Goal: Use online tool/utility: Utilize a website feature to perform a specific function

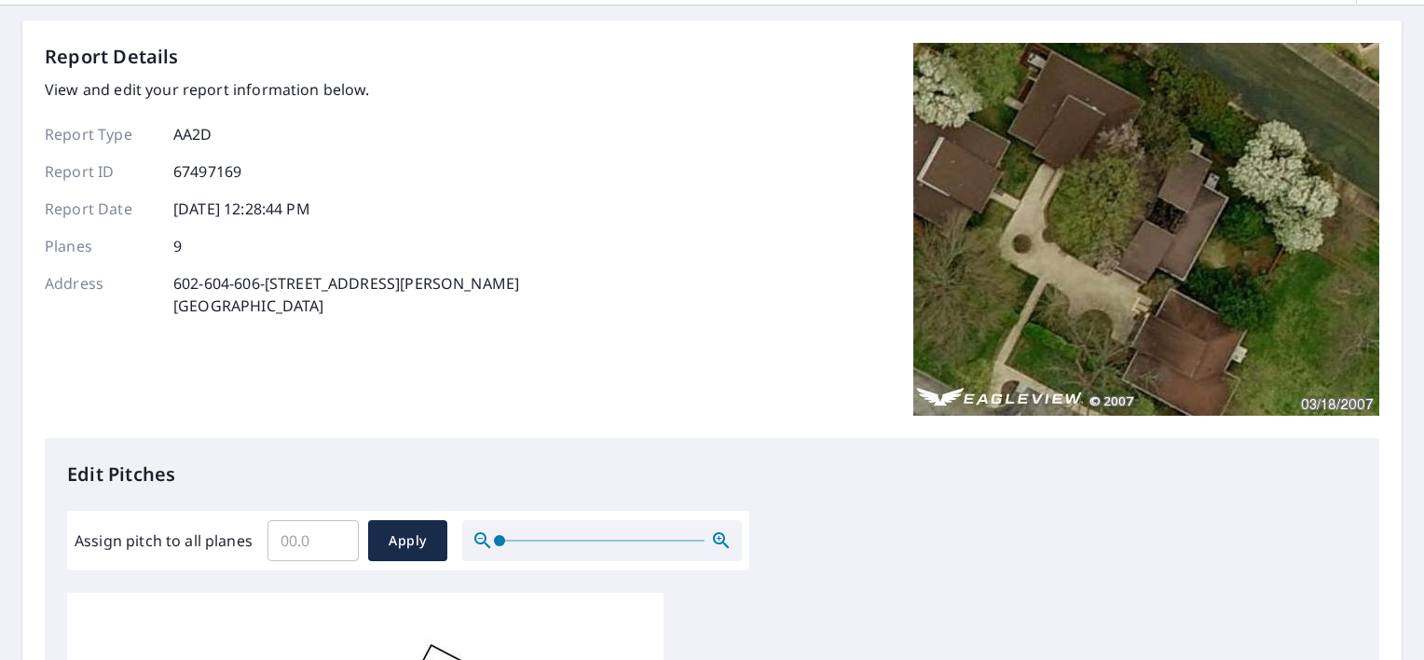
scroll to position [186, 0]
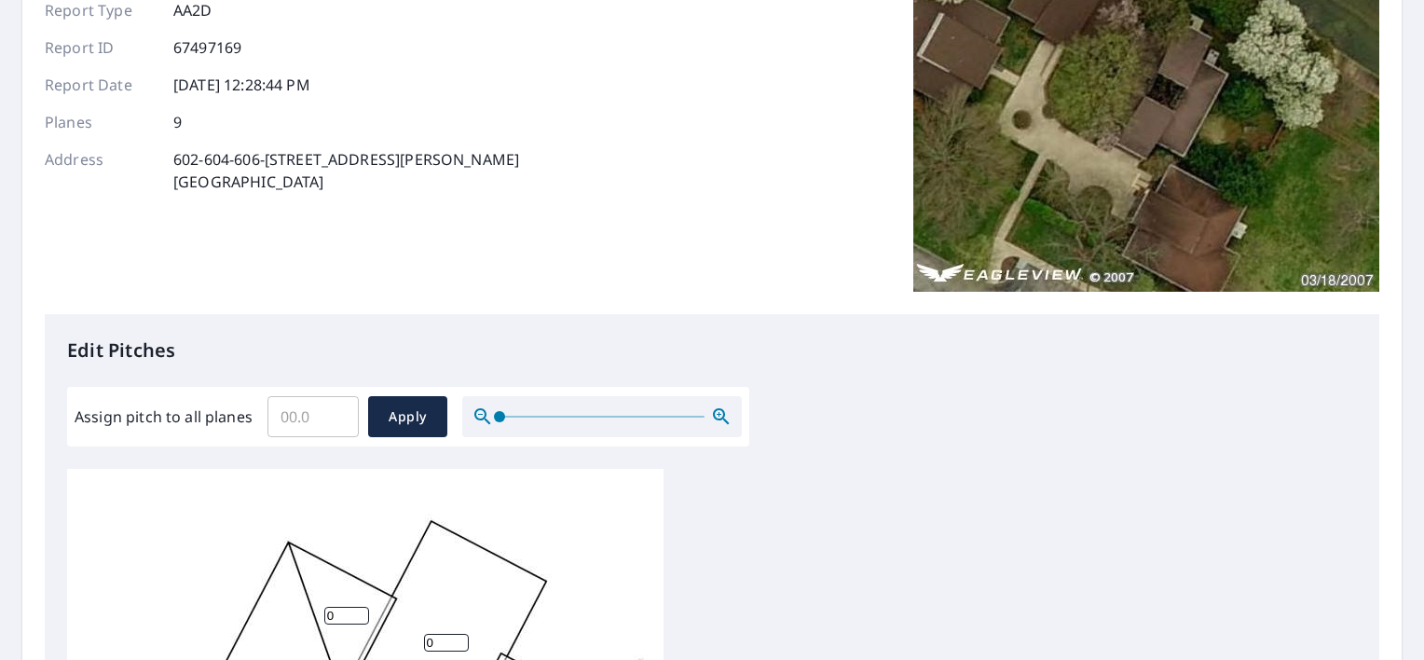
click at [309, 417] on input "Assign pitch to all planes" at bounding box center [313, 417] width 91 height 52
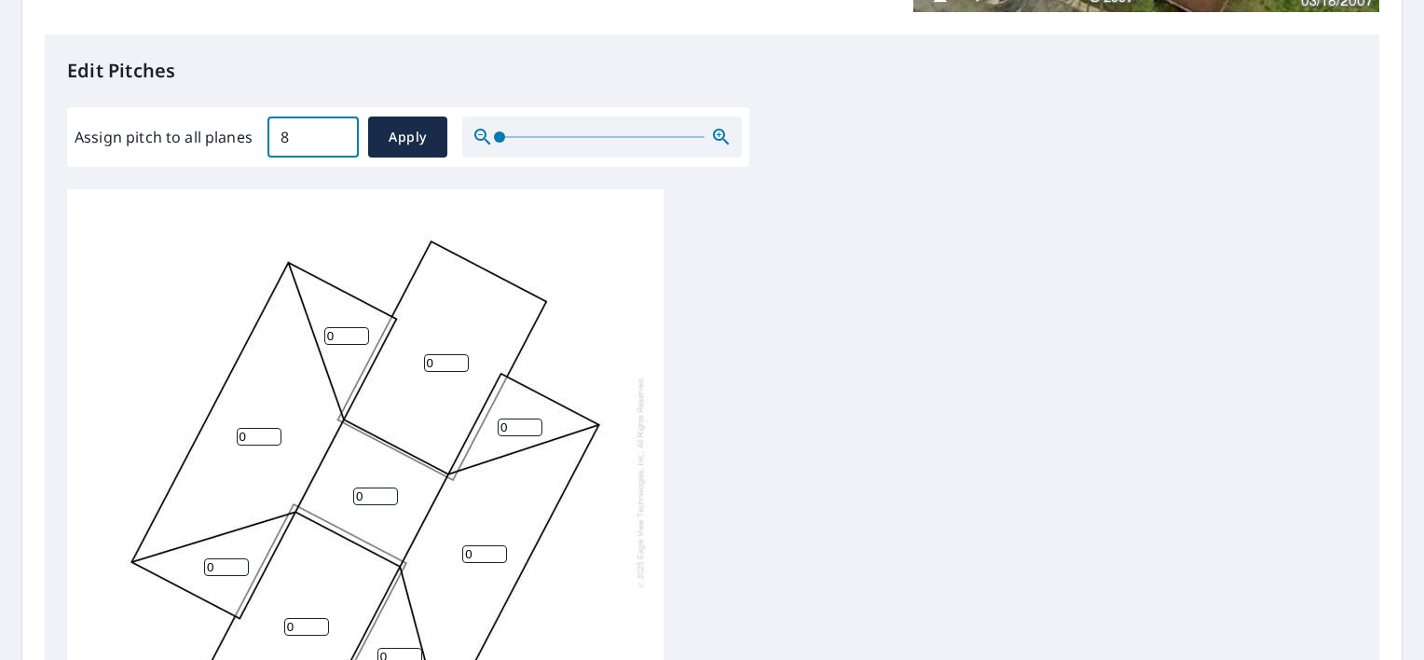
scroll to position [19, 0]
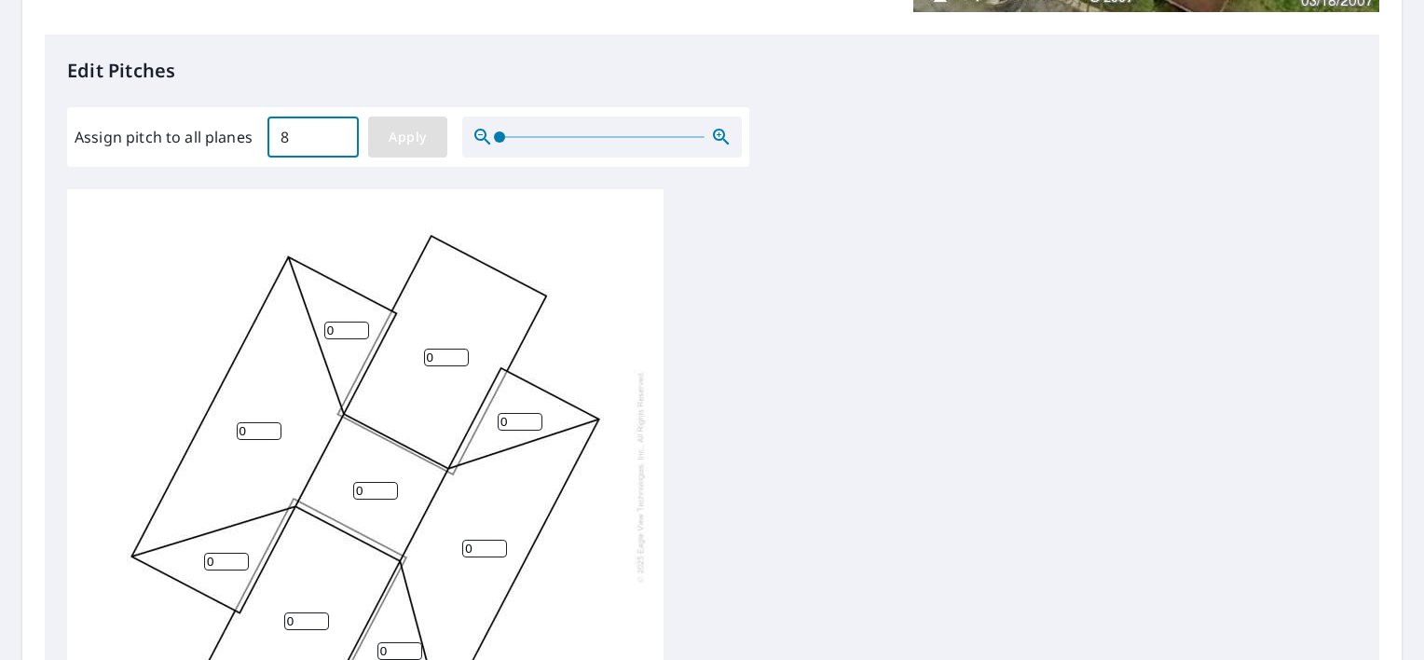
type input "8"
click at [425, 142] on span "Apply" at bounding box center [407, 137] width 49 height 23
type input "8"
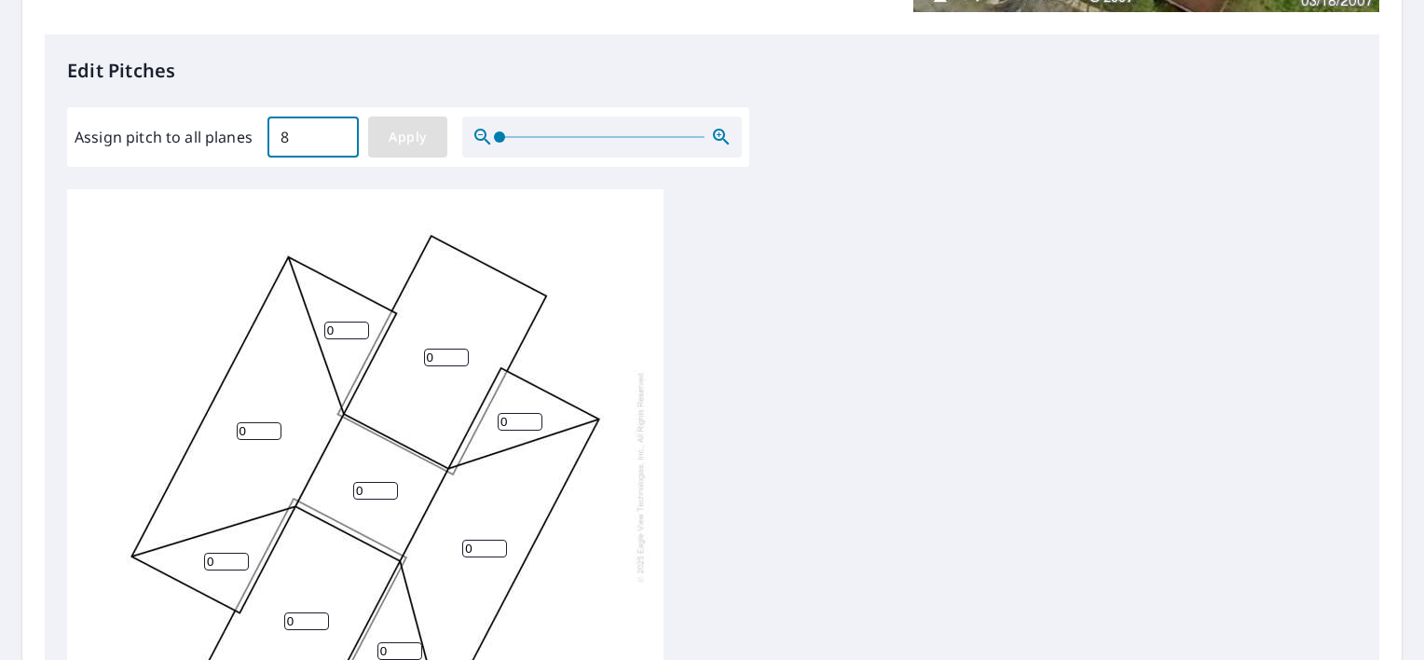
type input "8"
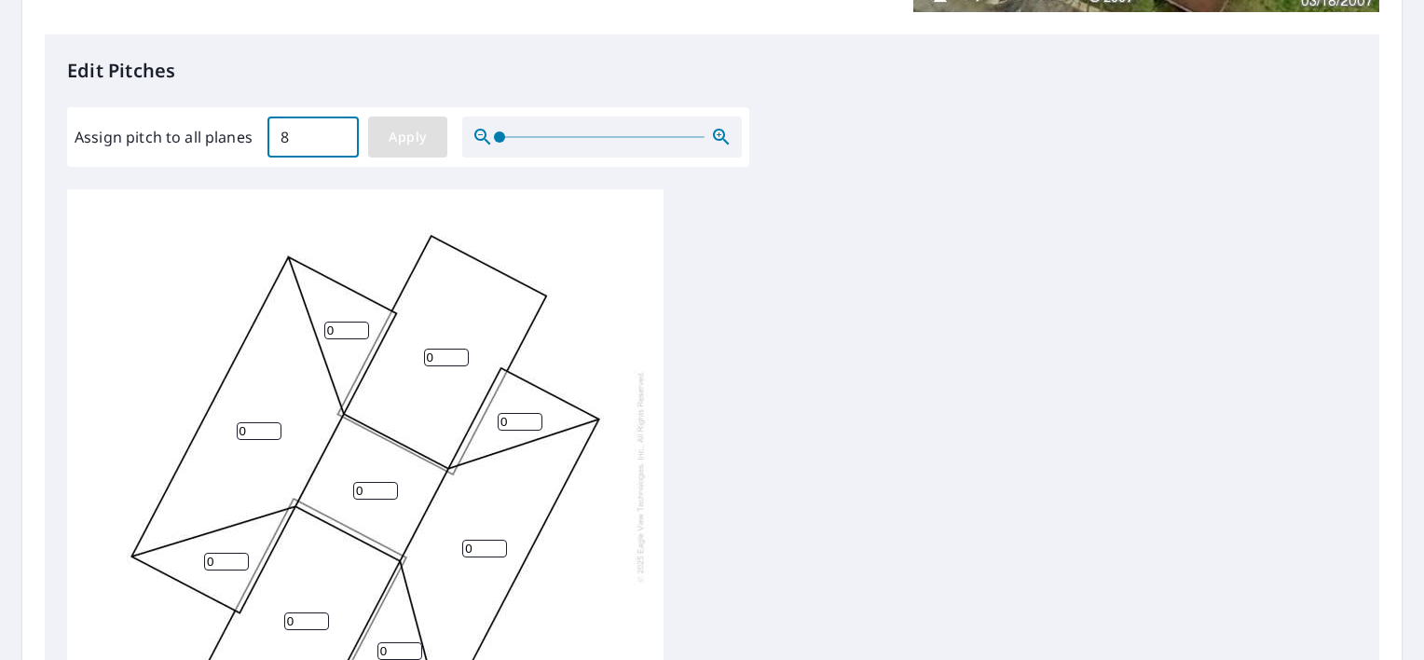
type input "8"
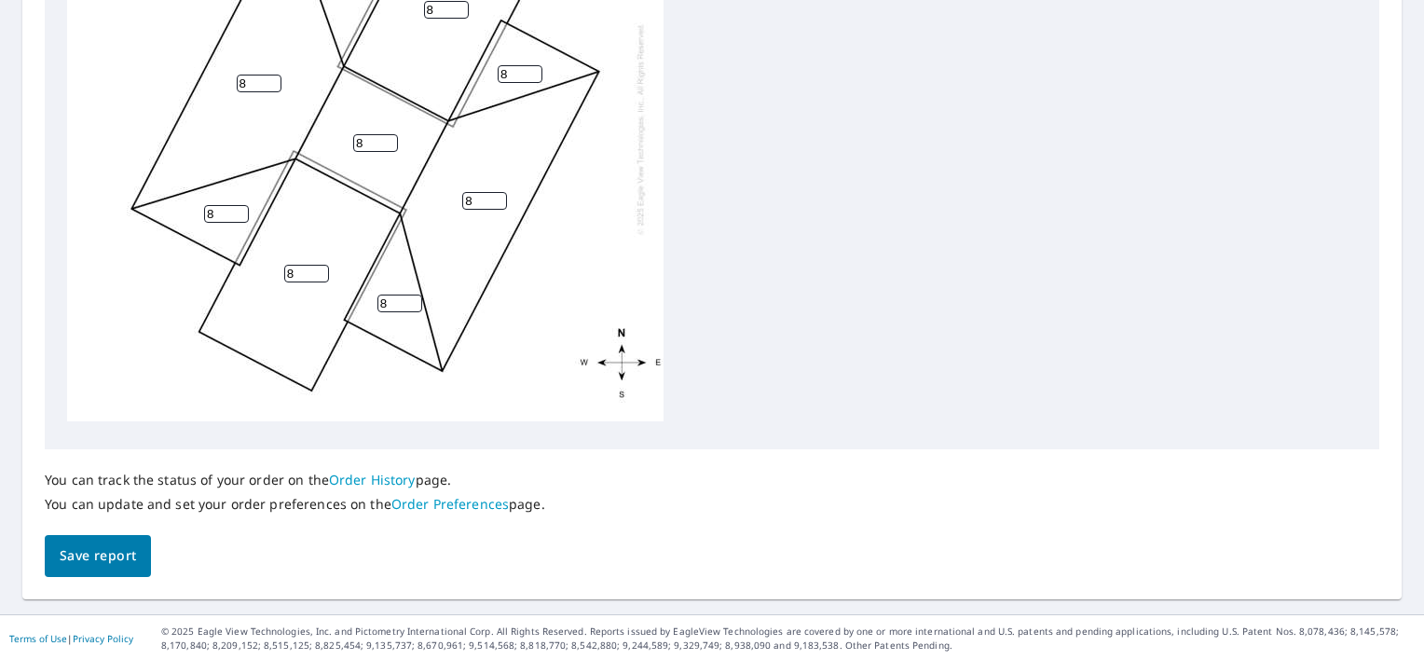
scroll to position [815, 0]
click at [82, 558] on span "Save report" at bounding box center [98, 554] width 76 height 23
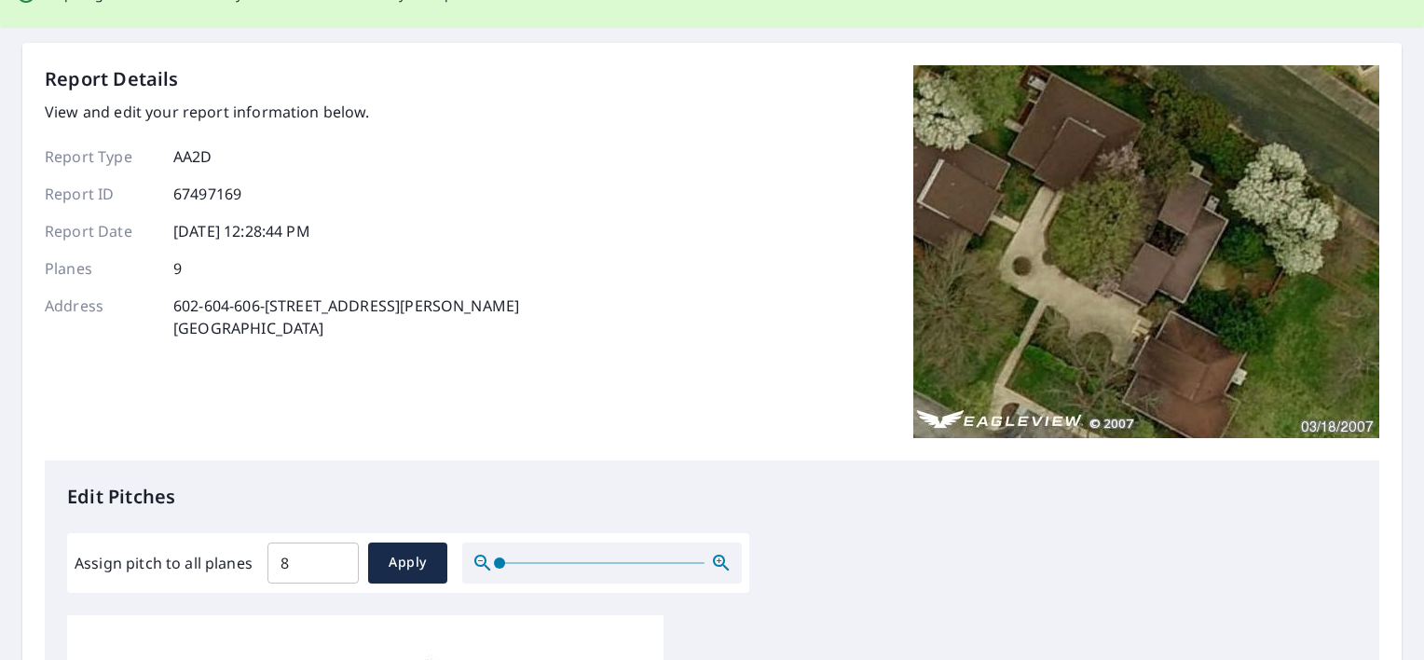
scroll to position [0, 0]
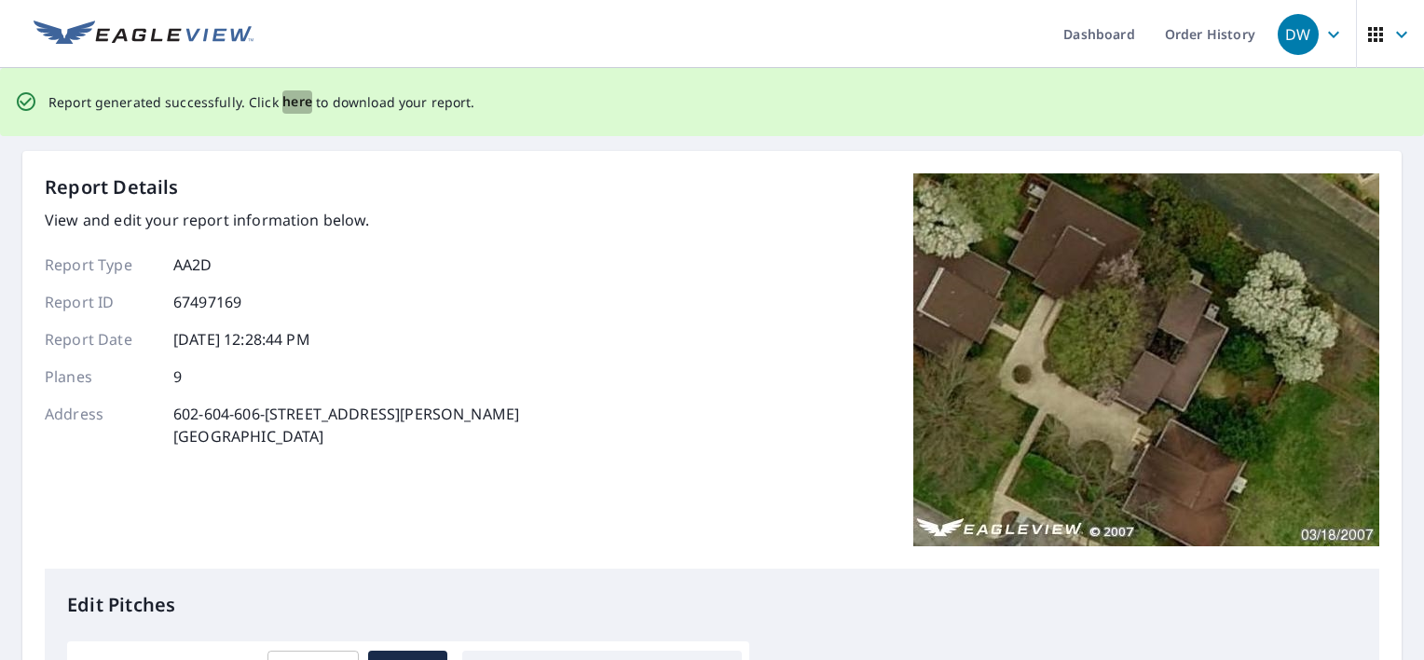
click at [298, 104] on span "here" at bounding box center [297, 101] width 31 height 23
